Goal: Browse casually

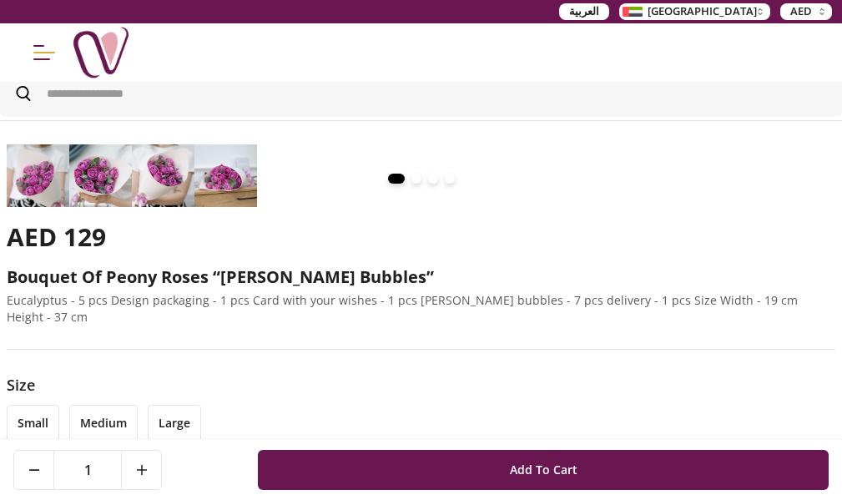
click at [43, 169] on div at bounding box center [421, 179] width 829 height 20
click at [28, 169] on div at bounding box center [421, 179] width 829 height 20
click at [31, 169] on div at bounding box center [421, 179] width 829 height 20
click at [445, 174] on span at bounding box center [450, 179] width 10 height 10
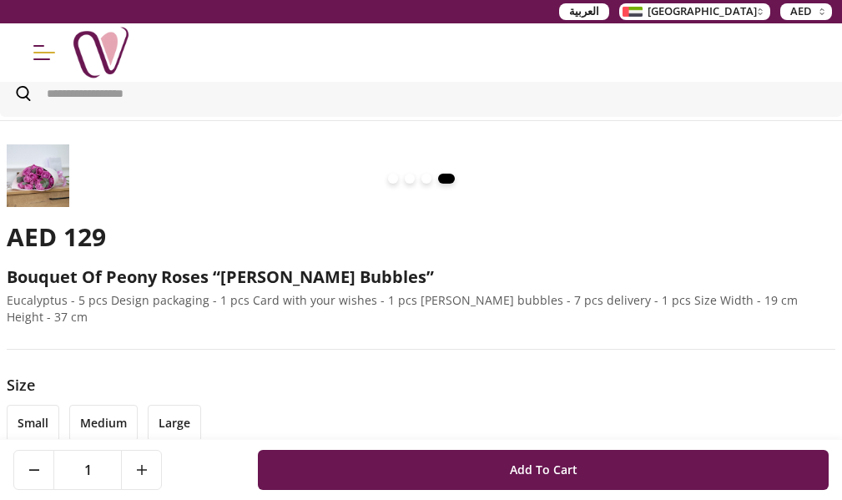
click at [438, 174] on span at bounding box center [446, 179] width 17 height 10
click at [53, 169] on div at bounding box center [421, 179] width 829 height 20
click at [48, 169] on div at bounding box center [421, 179] width 829 height 20
